Goal: Answer question/provide support

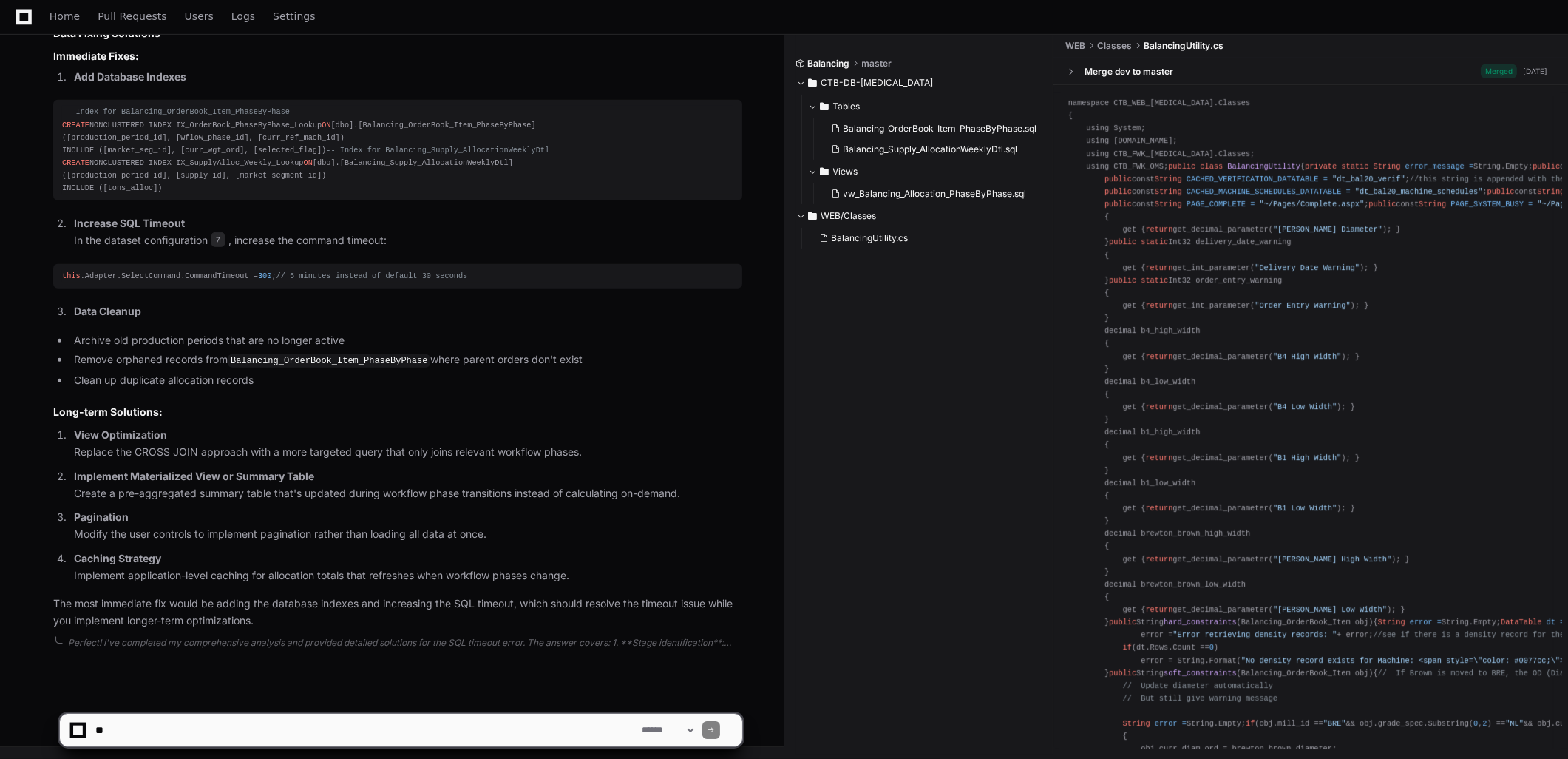
scroll to position [2057, 0]
click at [252, 723] on textarea at bounding box center [365, 730] width 546 height 33
click at [304, 734] on textarea at bounding box center [365, 730] width 546 height 33
type textarea "**********"
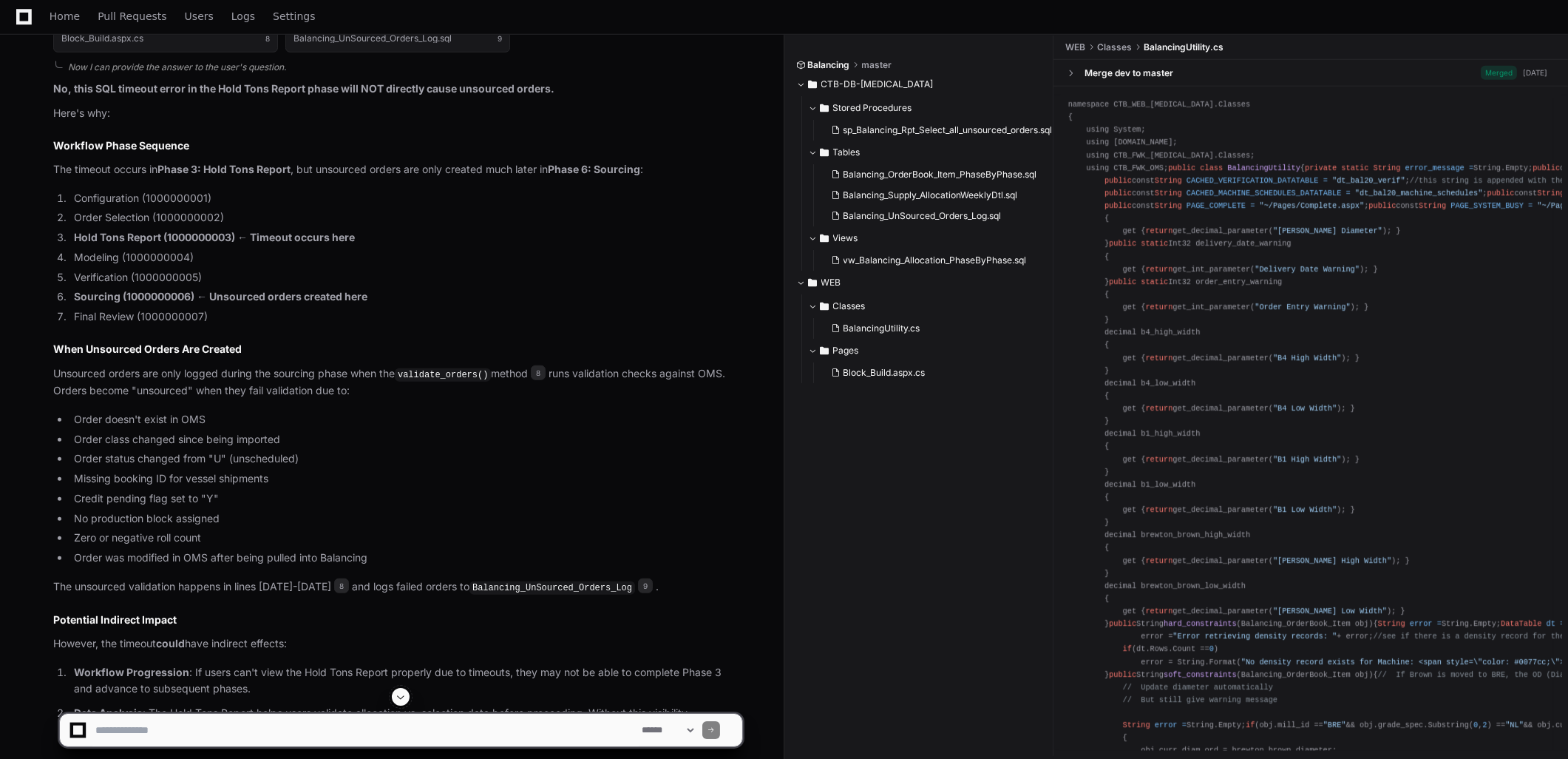
scroll to position [3444, 0]
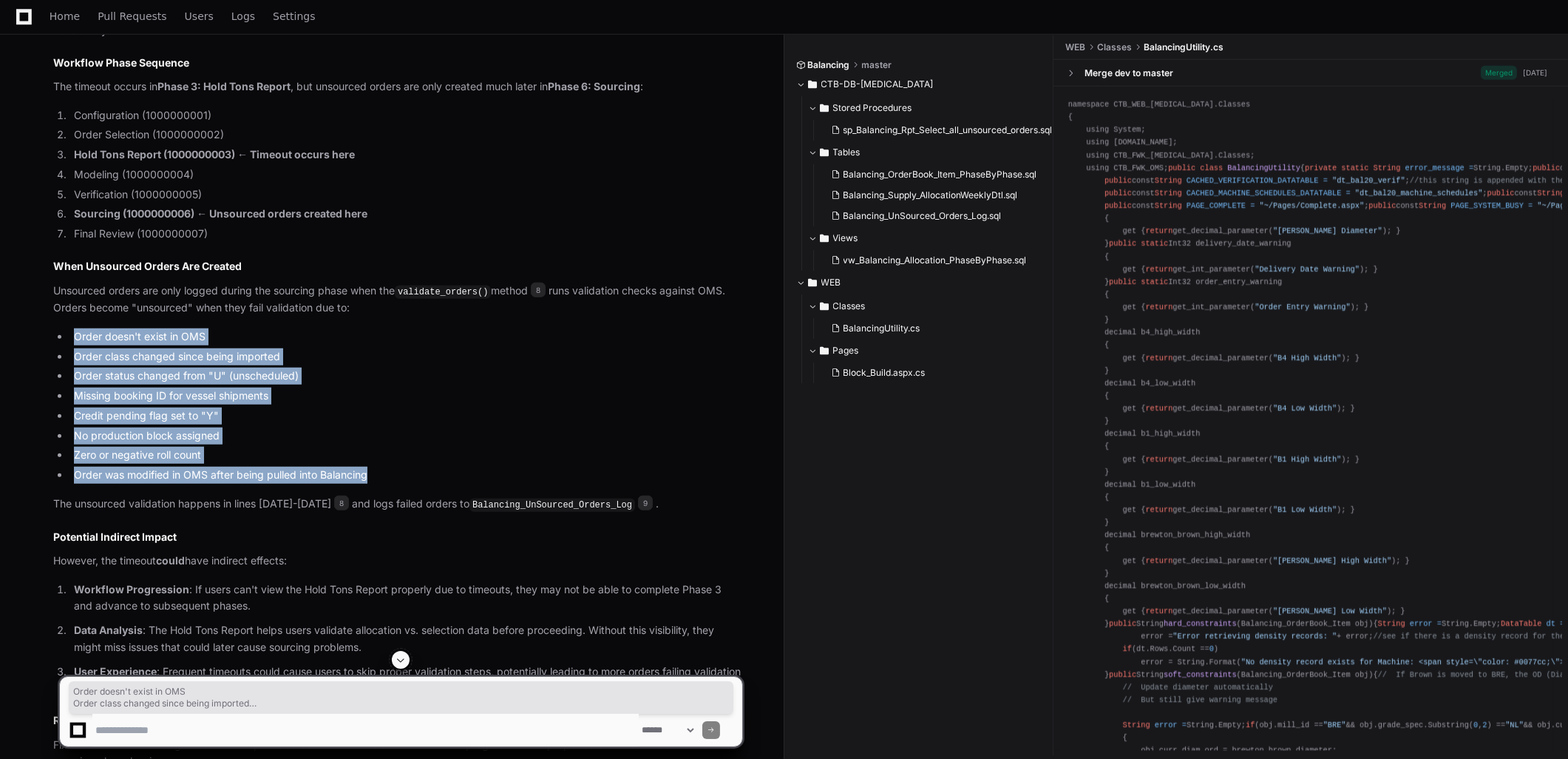
drag, startPoint x: 53, startPoint y: 336, endPoint x: 412, endPoint y: 473, distance: 384.3
click at [412, 473] on ul "Order doesn't exist in OMS Order class changed since being imported Order statu…" at bounding box center [397, 405] width 689 height 155
copy ul "Order doesn't exist in OMS Order class changed since being imported Order statu…"
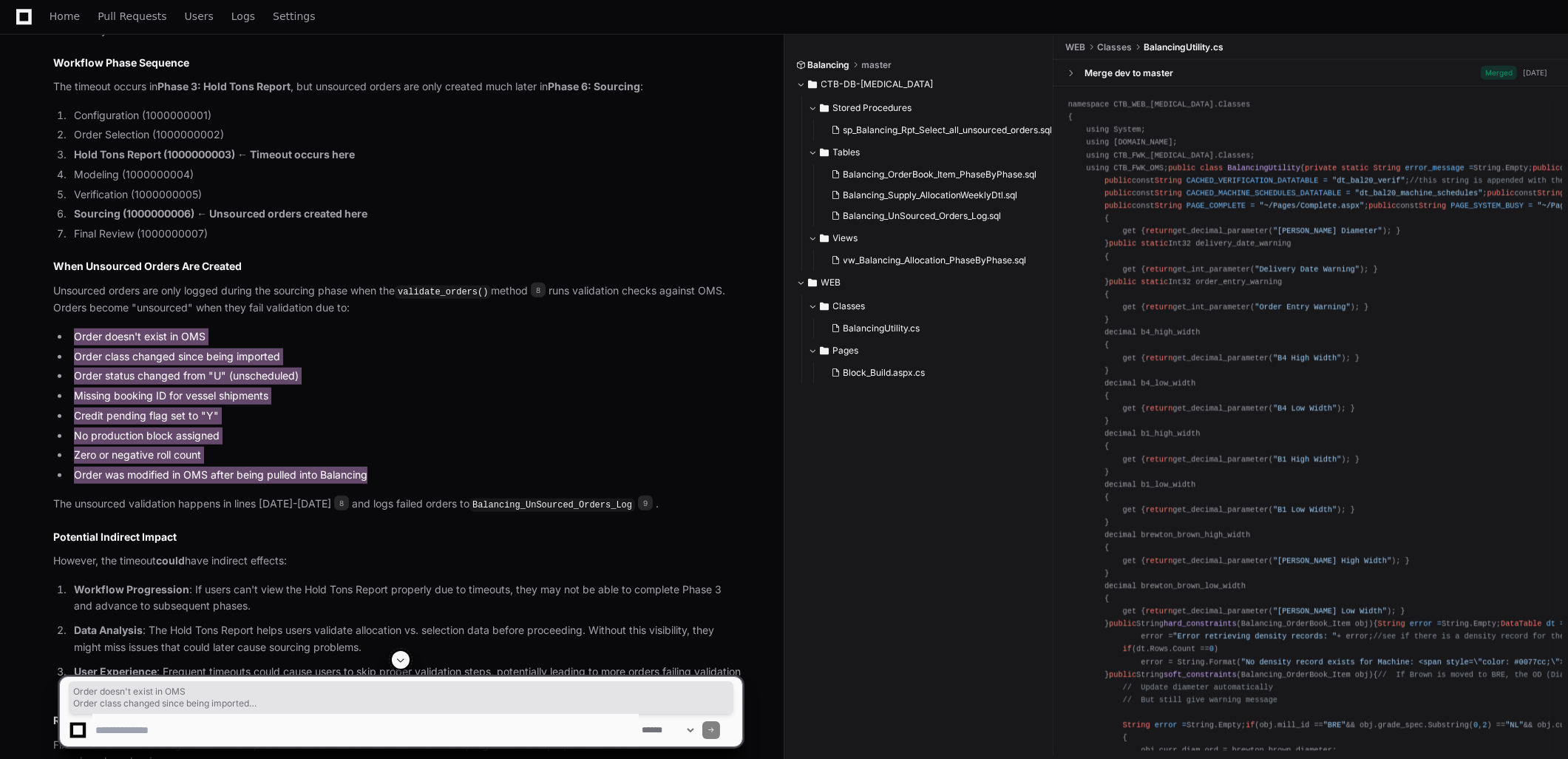
scroll to position [3576, 0]
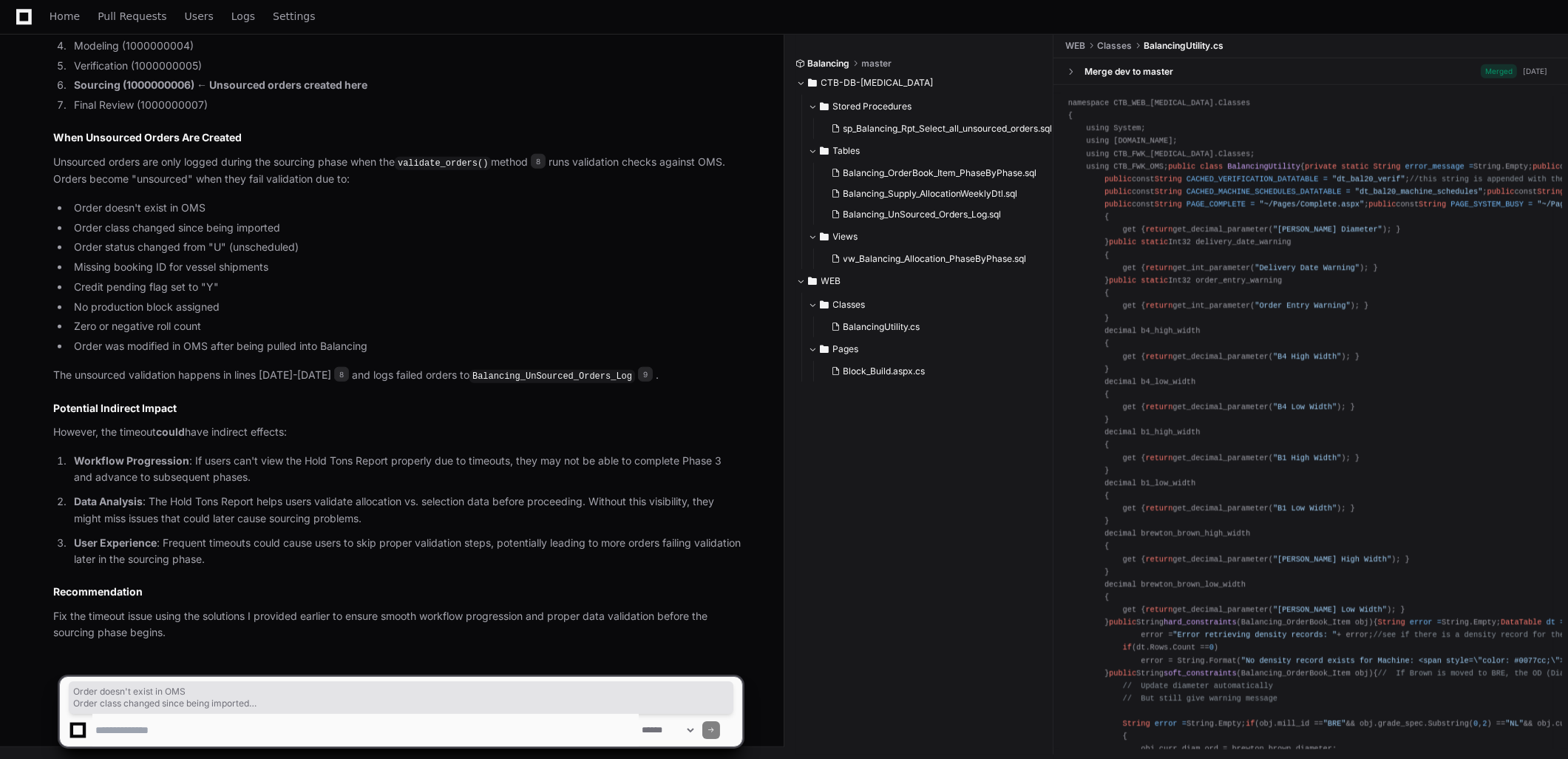
click at [839, 439] on div "Balancing master CTB-DB-[MEDICAL_DATA] Stored Procedures sp_Balancing_Rpt_Selec…" at bounding box center [924, 394] width 257 height 720
